Goal: Information Seeking & Learning: Learn about a topic

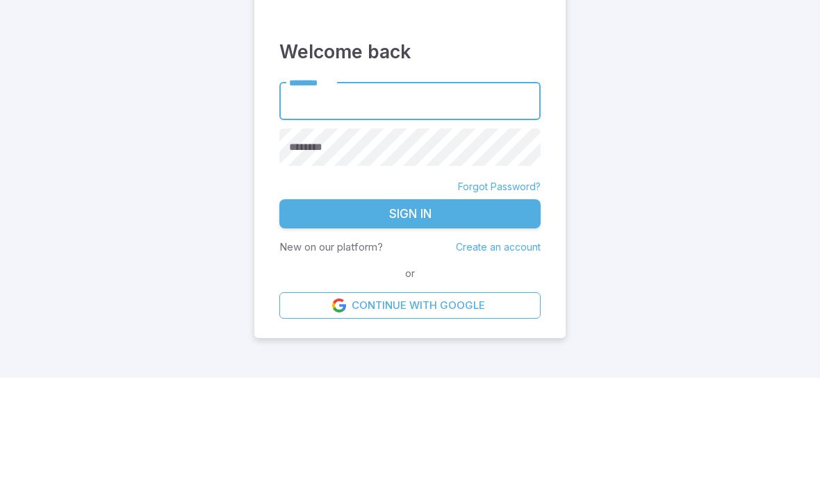
type input "******"
click at [410, 317] on button "Sign In" at bounding box center [409, 331] width 261 height 29
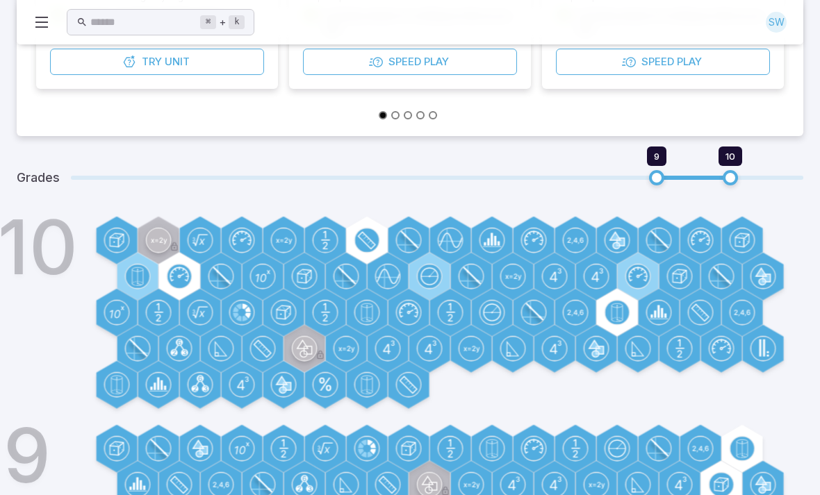
scroll to position [363, 0]
type input "**"
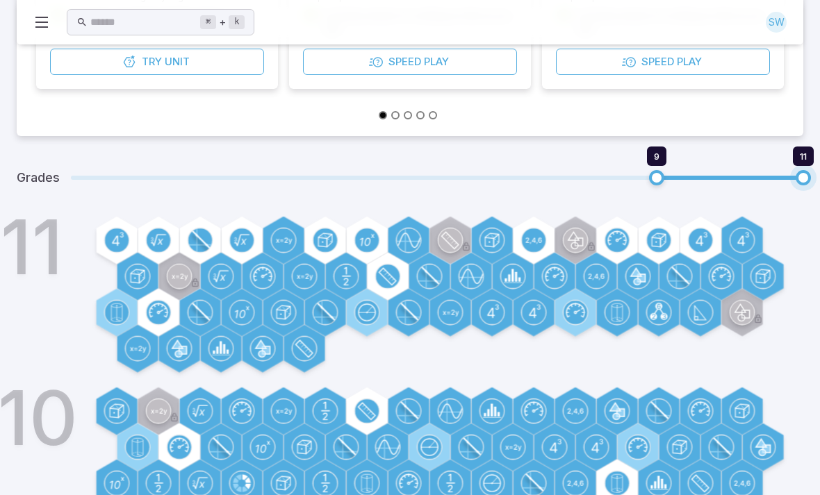
click at [712, 235] on circle at bounding box center [700, 240] width 24 height 24
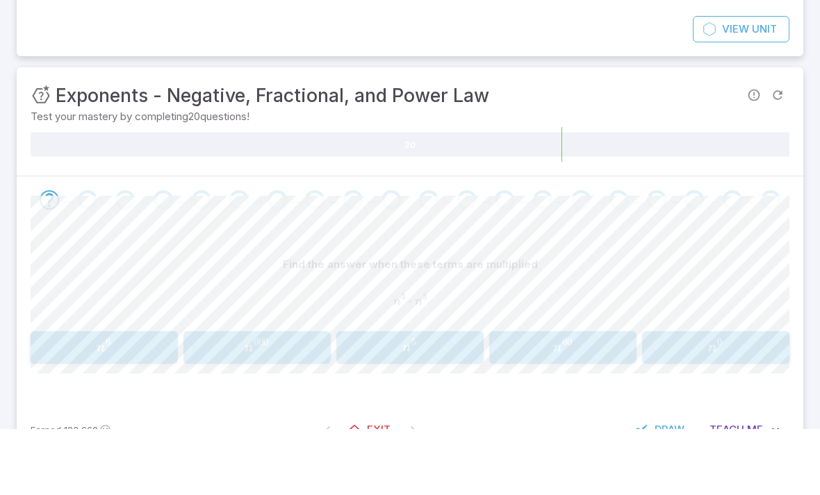
scroll to position [113, 0]
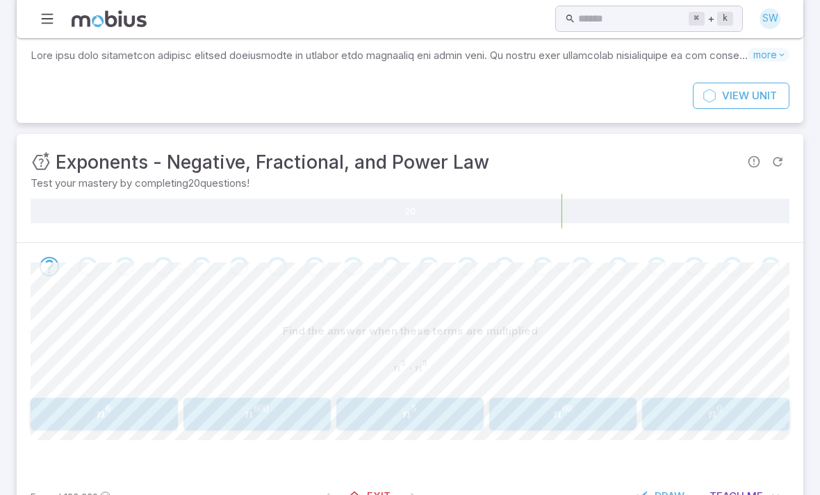
click at [86, 410] on span "n 6" at bounding box center [104, 414] width 138 height 19
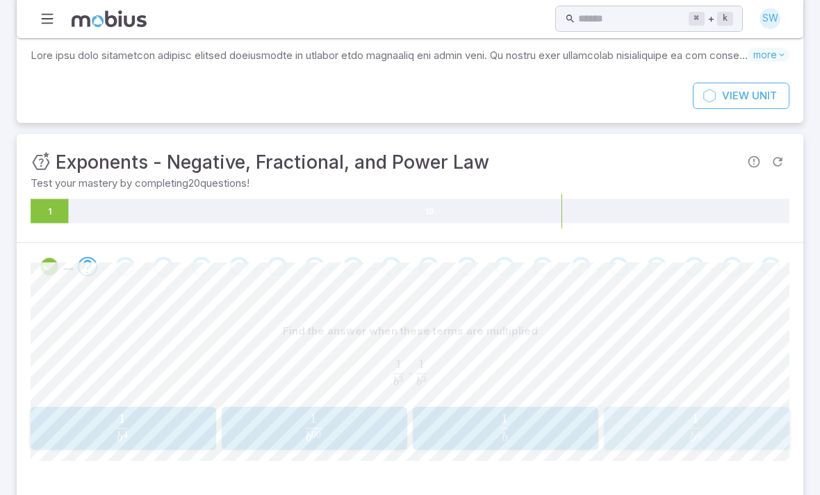
click at [677, 434] on span "b 6 1 ​" at bounding box center [696, 428] width 158 height 28
click at [72, 422] on span "1 1 4 1 ​" at bounding box center [122, 428] width 166 height 28
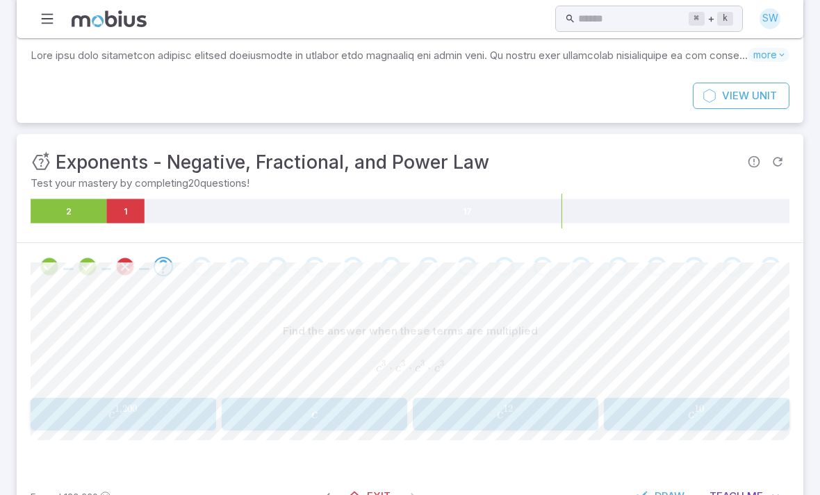
click at [572, 410] on span "c 12" at bounding box center [505, 414] width 176 height 19
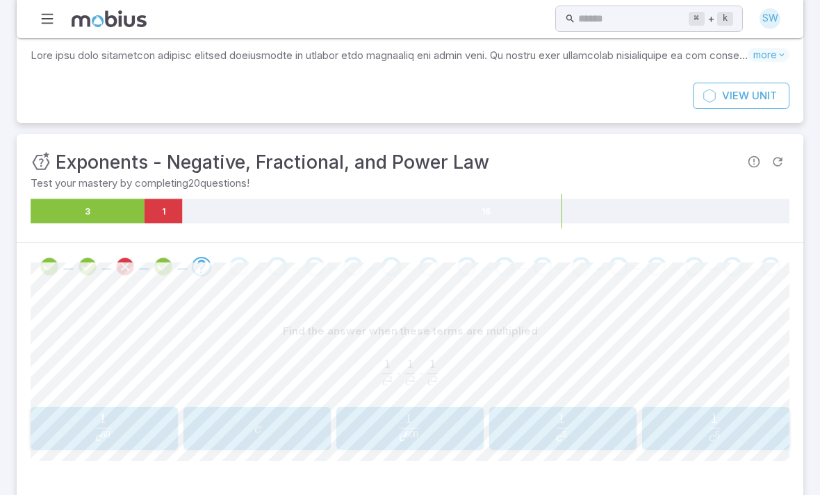
click at [715, 388] on span "button" at bounding box center [714, 388] width 11 height 0
click at [57, 430] on span "2 4 1 ​" at bounding box center [103, 428] width 130 height 28
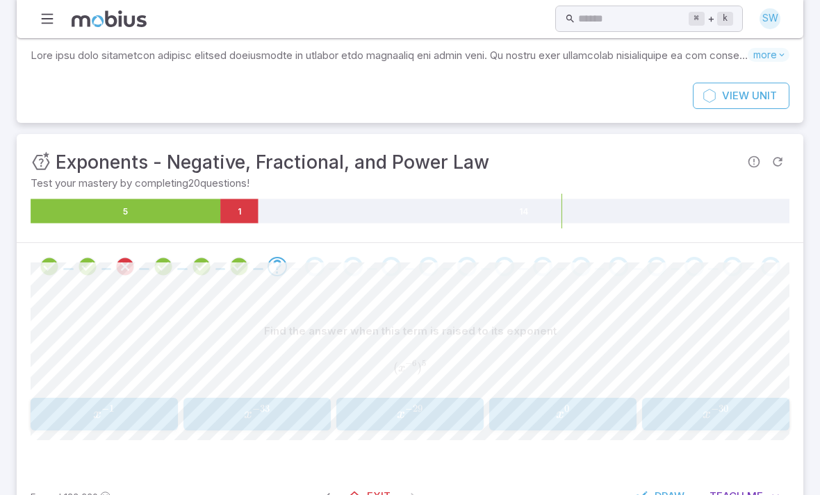
click at [697, 407] on span "x − 30" at bounding box center [715, 414] width 138 height 19
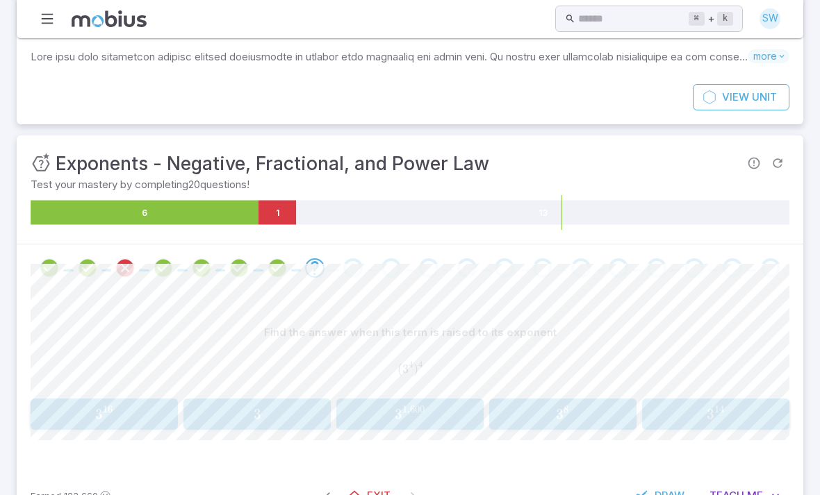
click at [101, 407] on span "3" at bounding box center [99, 414] width 8 height 17
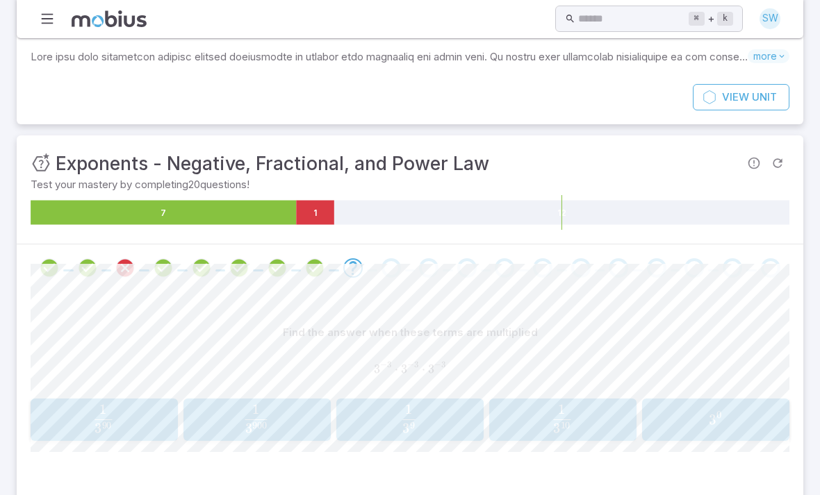
click at [720, 409] on span "0" at bounding box center [718, 415] width 5 height 12
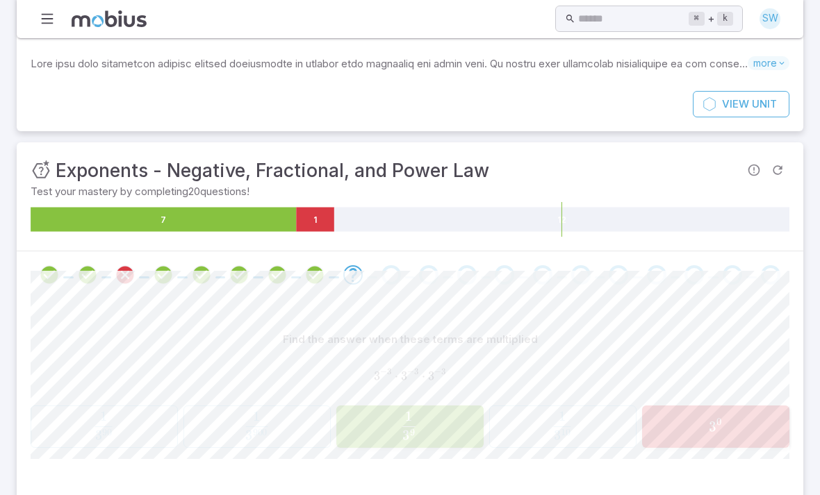
scroll to position [103, 0]
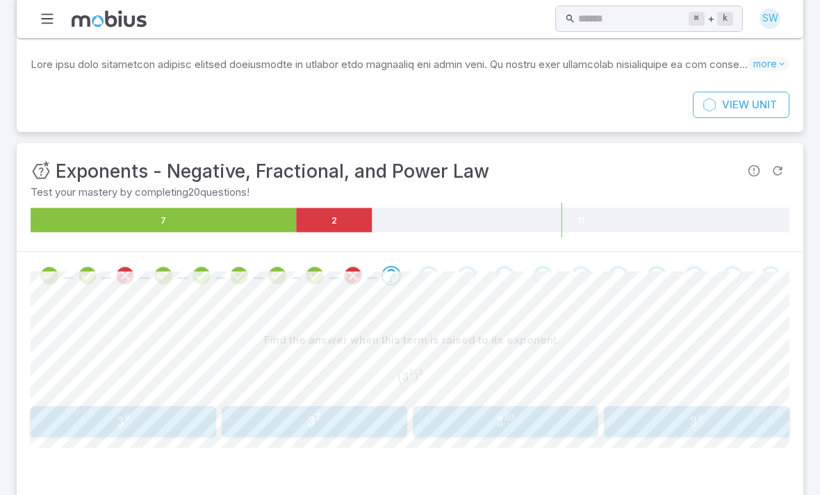
click at [95, 419] on span "3 9" at bounding box center [123, 421] width 176 height 17
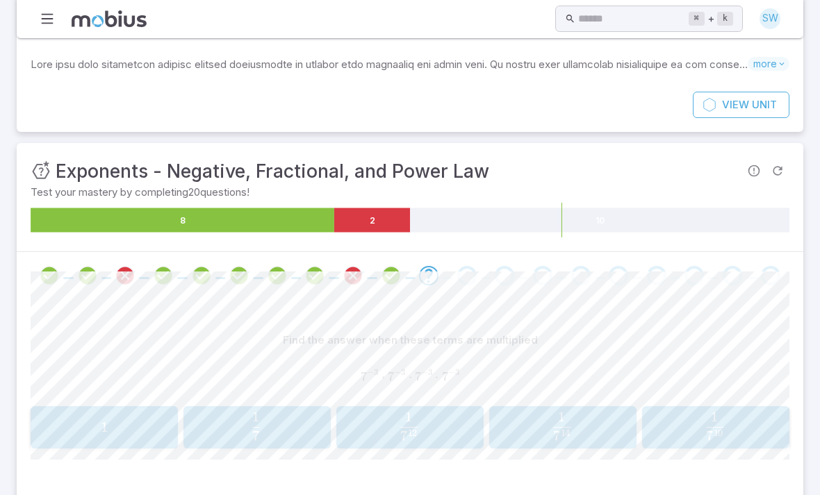
click at [452, 415] on span "7 12 1 ​" at bounding box center [408, 427] width 128 height 28
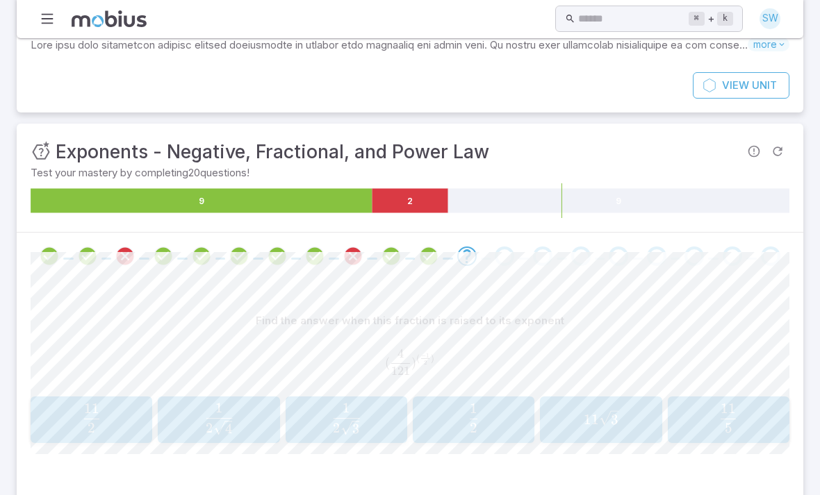
scroll to position [137, 0]
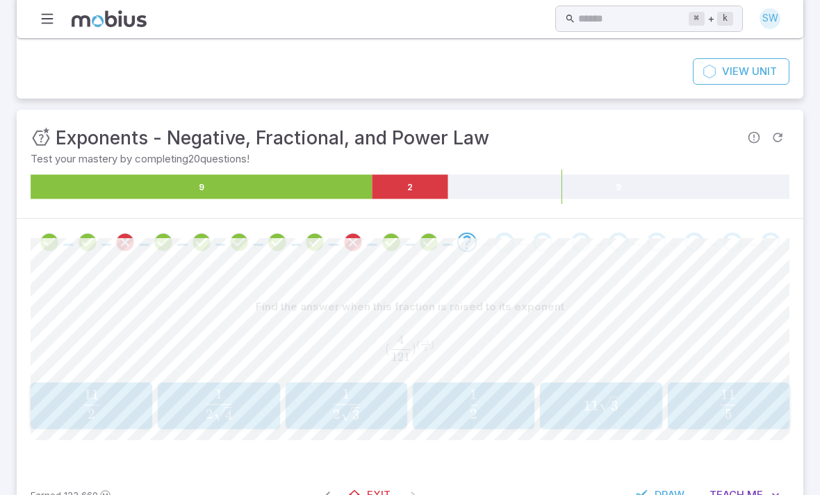
click at [58, 401] on span "2 11 ​" at bounding box center [91, 404] width 113 height 29
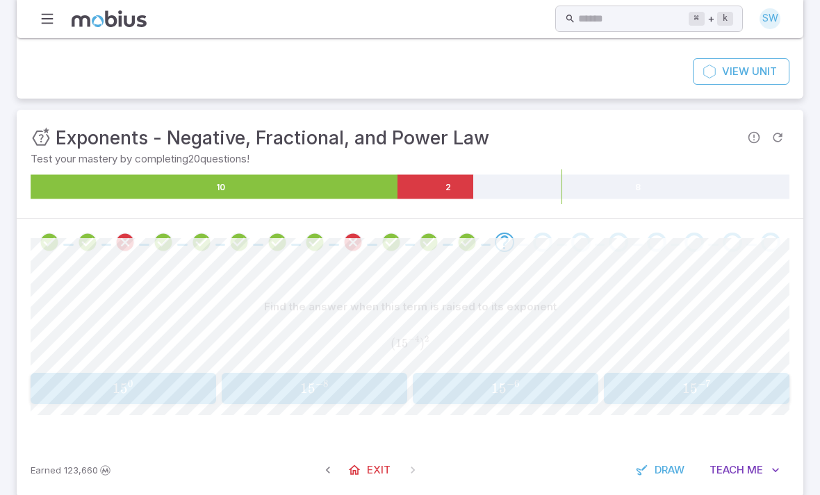
scroll to position [111, 0]
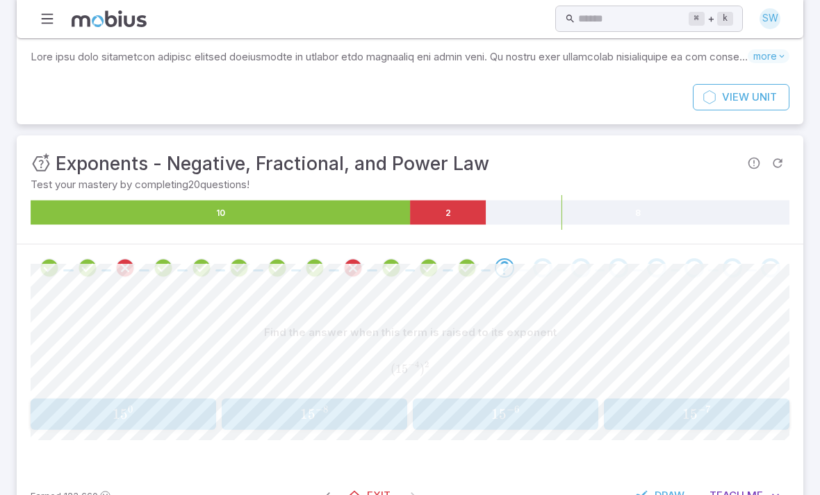
click at [371, 413] on span "1 5 − 8" at bounding box center [314, 414] width 176 height 17
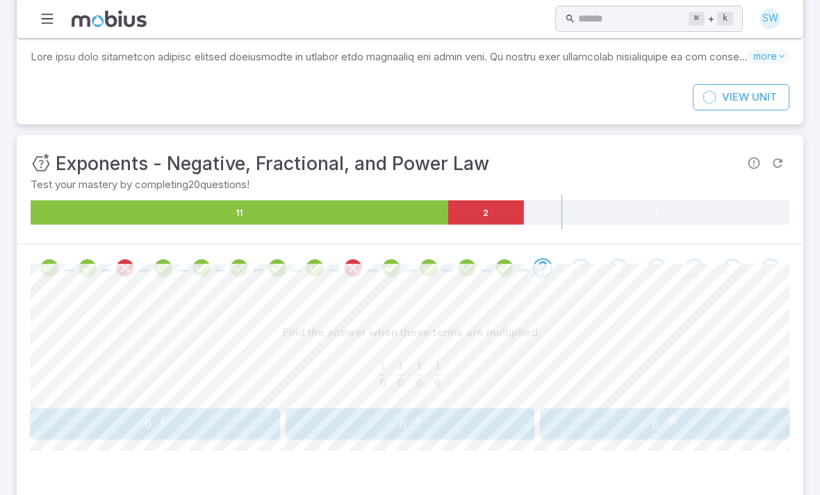
click at [72, 418] on span "6 − 4" at bounding box center [155, 423] width 240 height 17
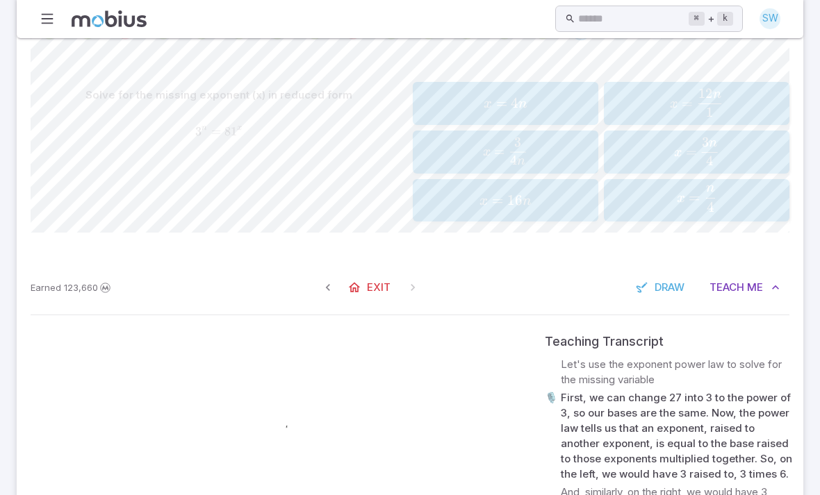
scroll to position [349, 0]
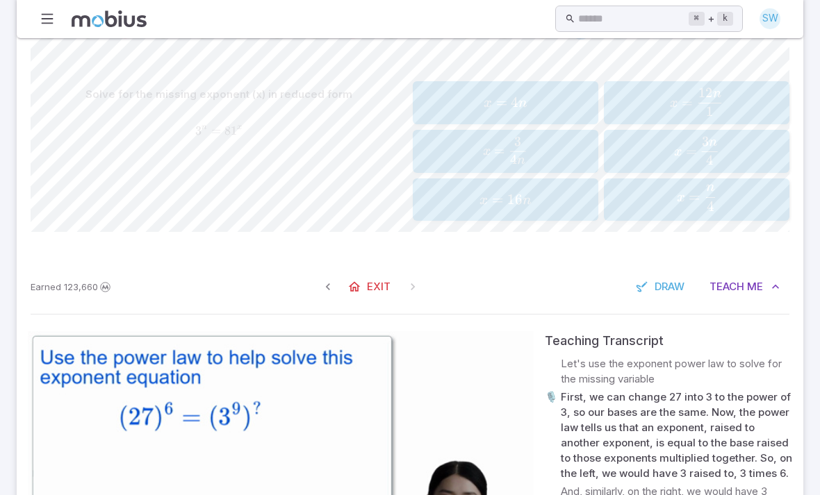
click at [535, 151] on span "x = 4 n 3 ​" at bounding box center [504, 151] width 157 height 28
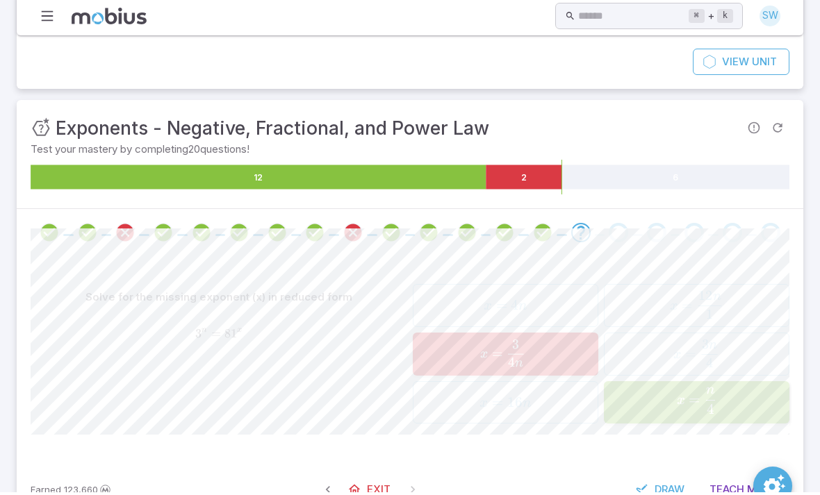
scroll to position [141, 0]
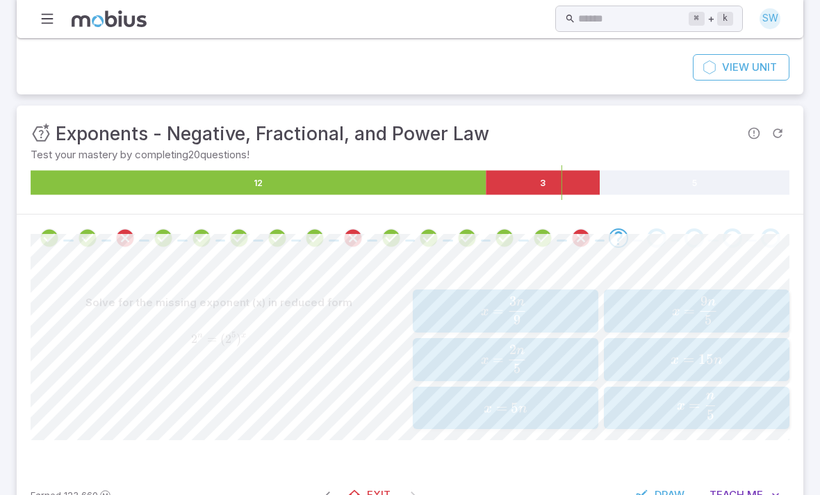
click at [547, 236] on icon "Review your answer" at bounding box center [542, 238] width 21 height 21
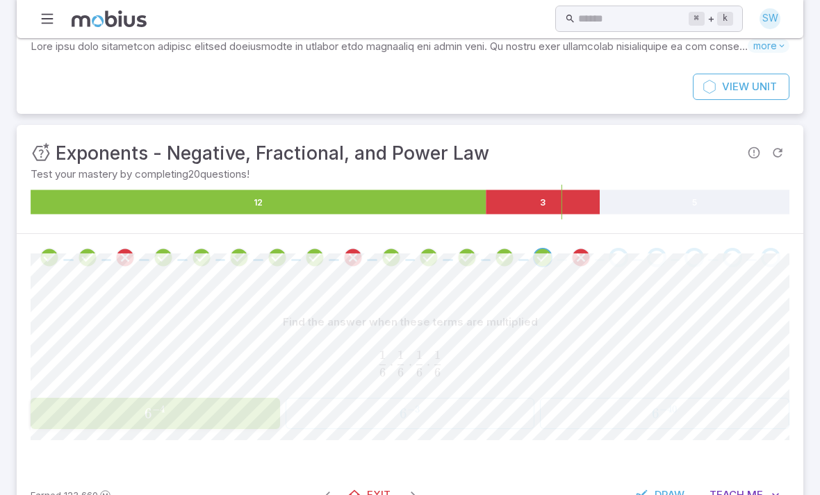
click at [573, 247] on icon "Review your answer" at bounding box center [580, 257] width 21 height 21
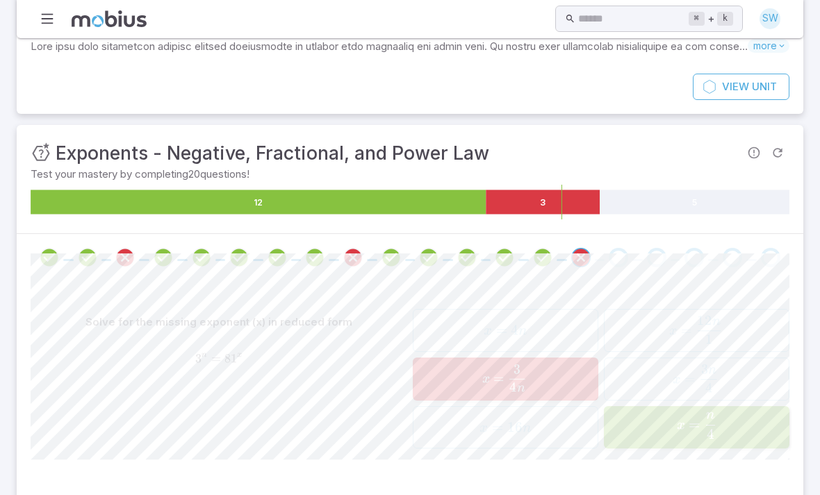
click at [621, 253] on div "Go to the next question" at bounding box center [617, 257] width 19 height 19
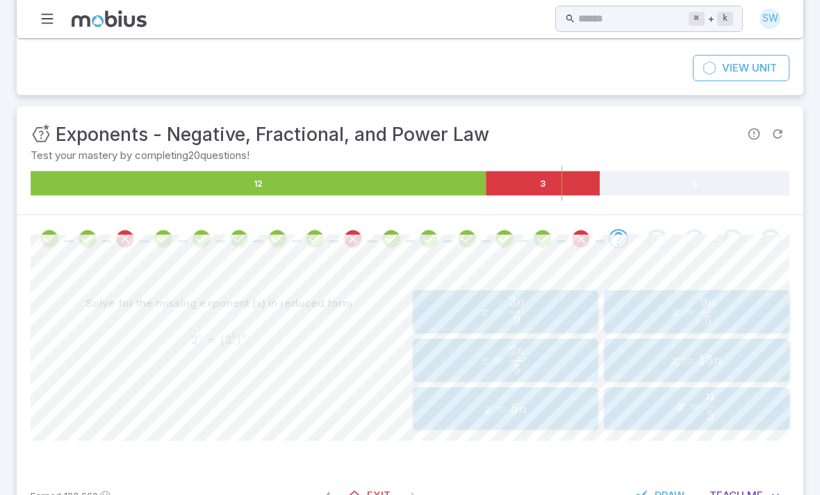
scroll to position [141, 0]
click at [756, 488] on span "Me" at bounding box center [755, 495] width 16 height 15
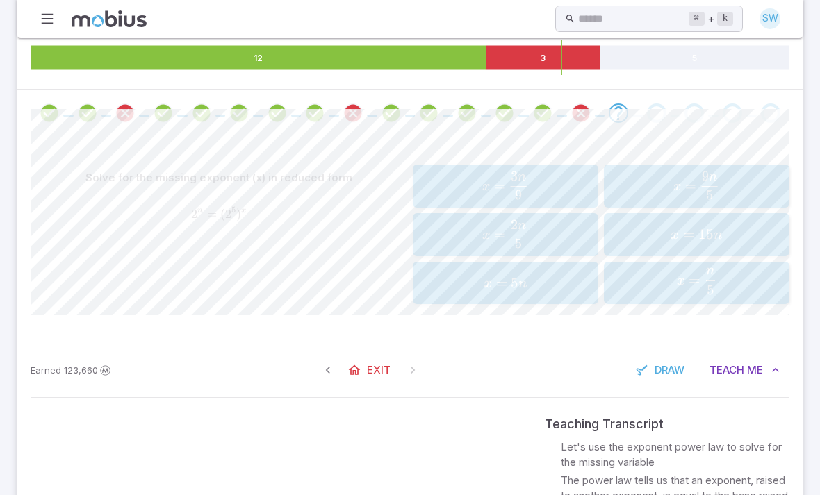
scroll to position [266, 0]
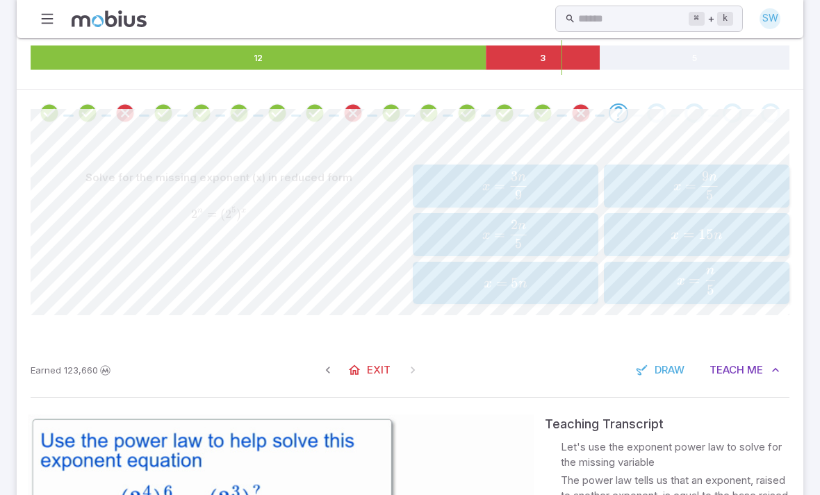
click at [540, 278] on span "x = 5 n" at bounding box center [505, 283] width 176 height 19
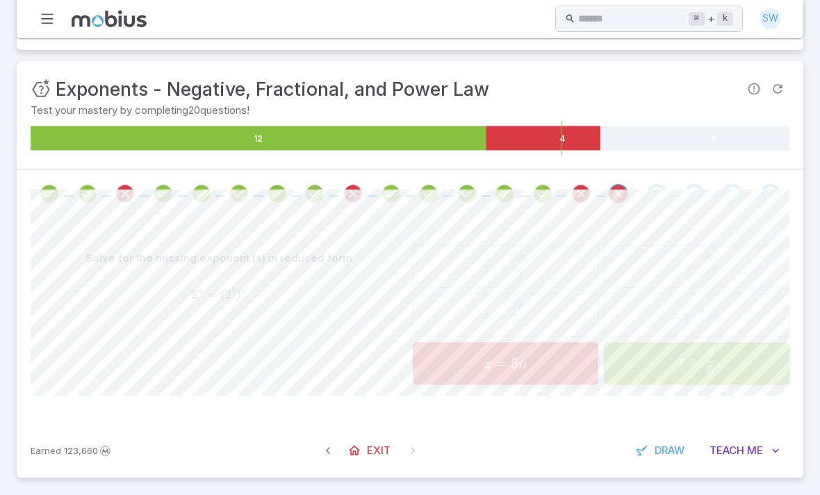
scroll to position [167, 0]
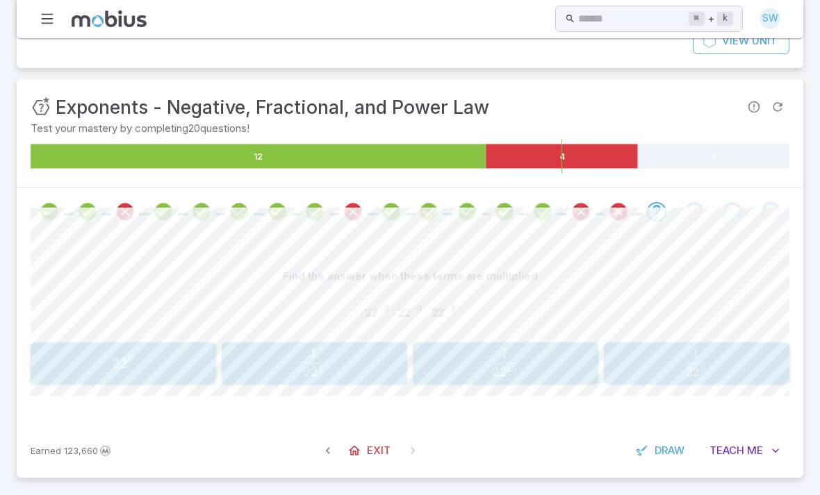
click at [691, 363] on span "button" at bounding box center [695, 363] width 20 height 1
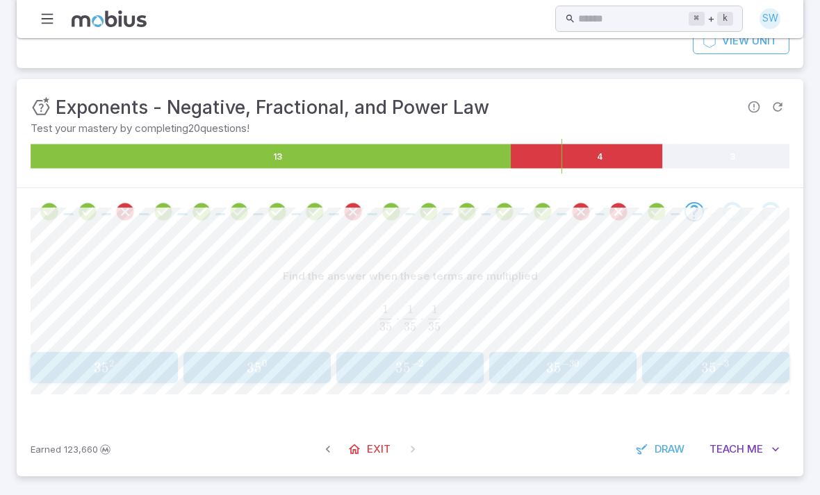
scroll to position [166, 0]
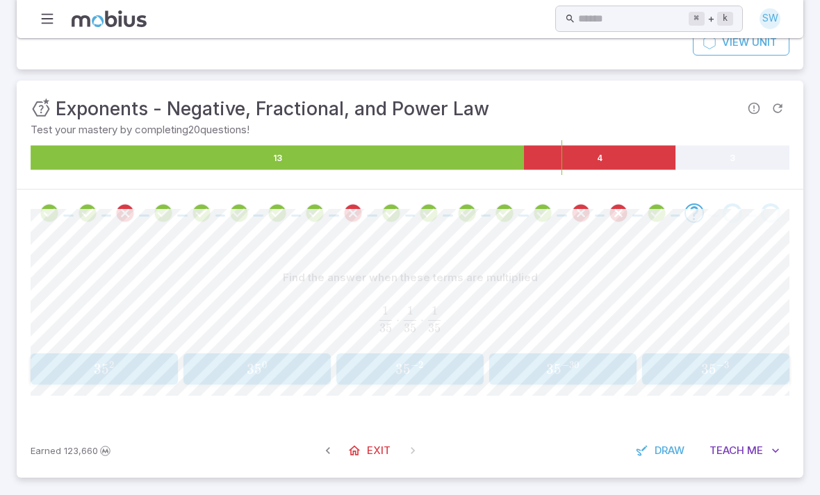
click at [683, 361] on span "3 5 − 3" at bounding box center [715, 368] width 138 height 17
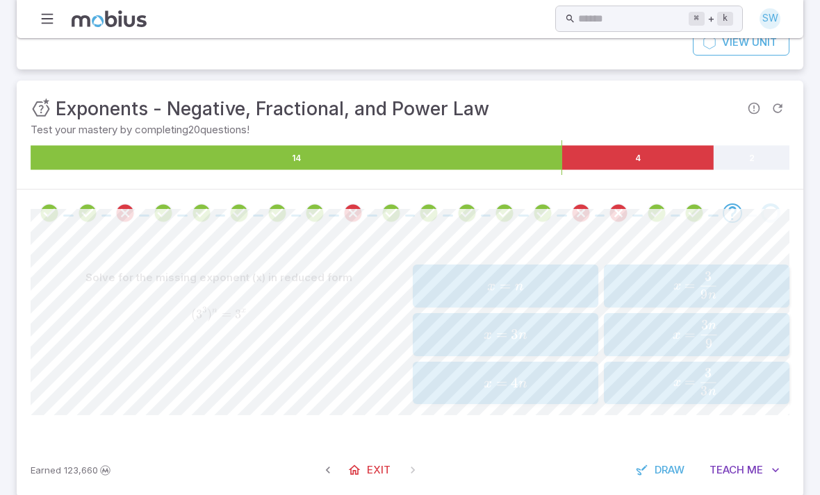
click at [685, 374] on span "=" at bounding box center [689, 382] width 10 height 16
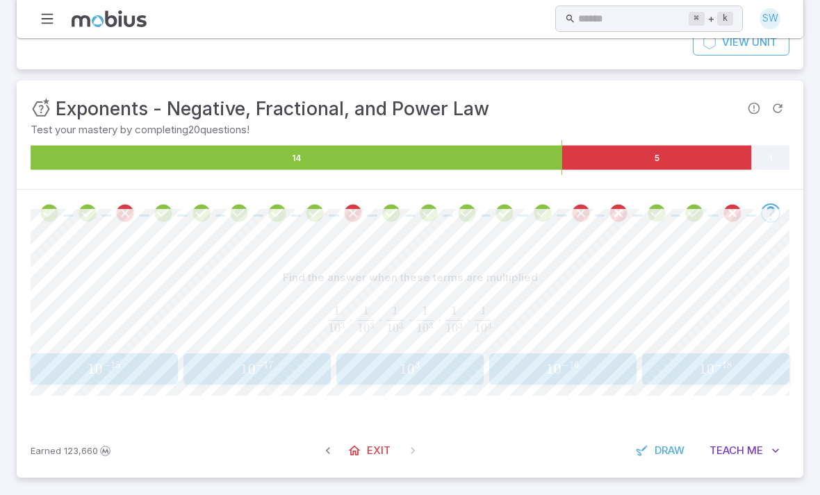
click at [690, 333] on div "1 1 0 3 ⋅ 1 1 0 3 ⋅ 1 1 0 3 ⋅ 1 1 0 3 ⋅ 1 1 0 3 ⋅ 1 1 0 3 \frac{1}{10^{3}} \cdo…" at bounding box center [410, 320] width 758 height 46
click at [690, 332] on div "1 1 0 3 ⋅ 1 1 0 3 ⋅ 1 1 0 3 ⋅ 1 1 0 3 ⋅ 1 1 0 3 ⋅ 1 1 0 3 \frac{1}{10^{3}} \cdo…" at bounding box center [410, 320] width 758 height 46
click at [688, 363] on span "1 0 − 18" at bounding box center [715, 368] width 138 height 17
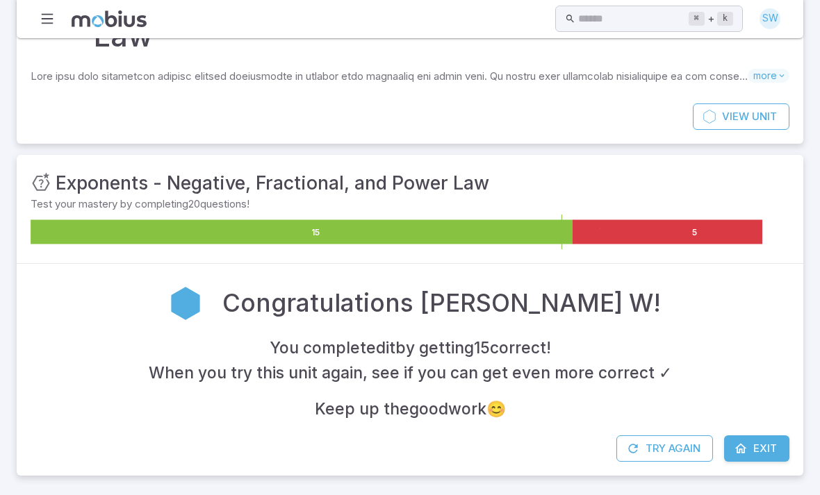
scroll to position [88, 0]
